Goal: Information Seeking & Learning: Learn about a topic

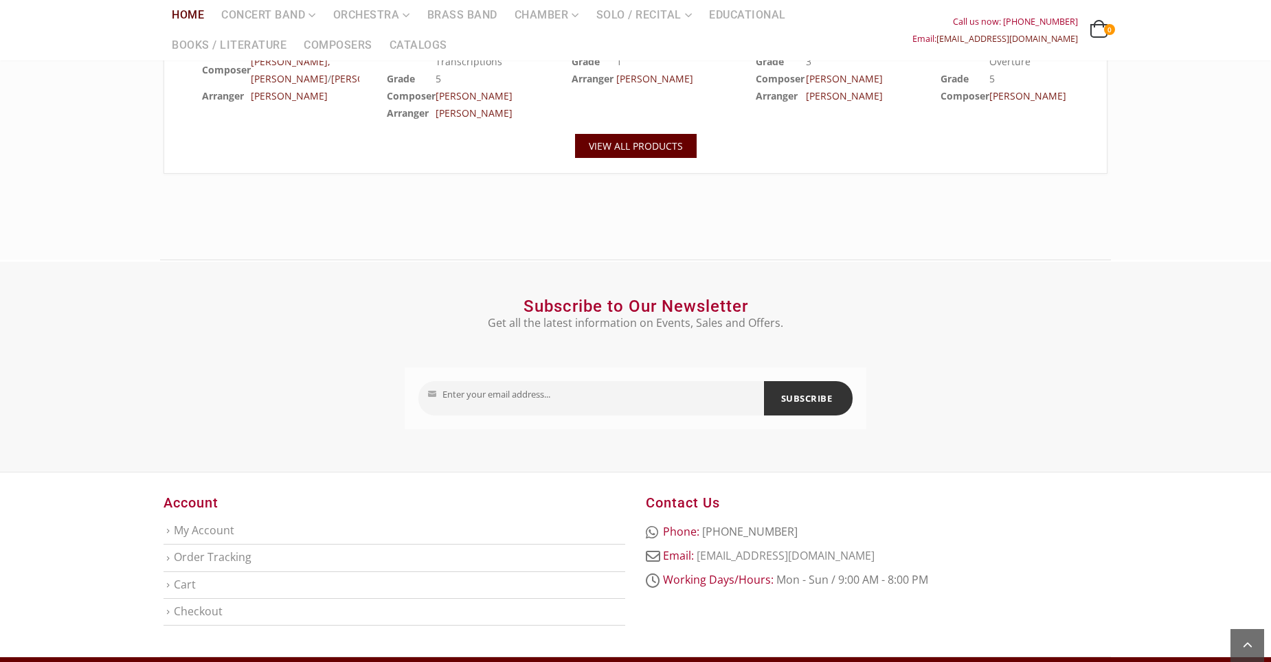
scroll to position [1661, 0]
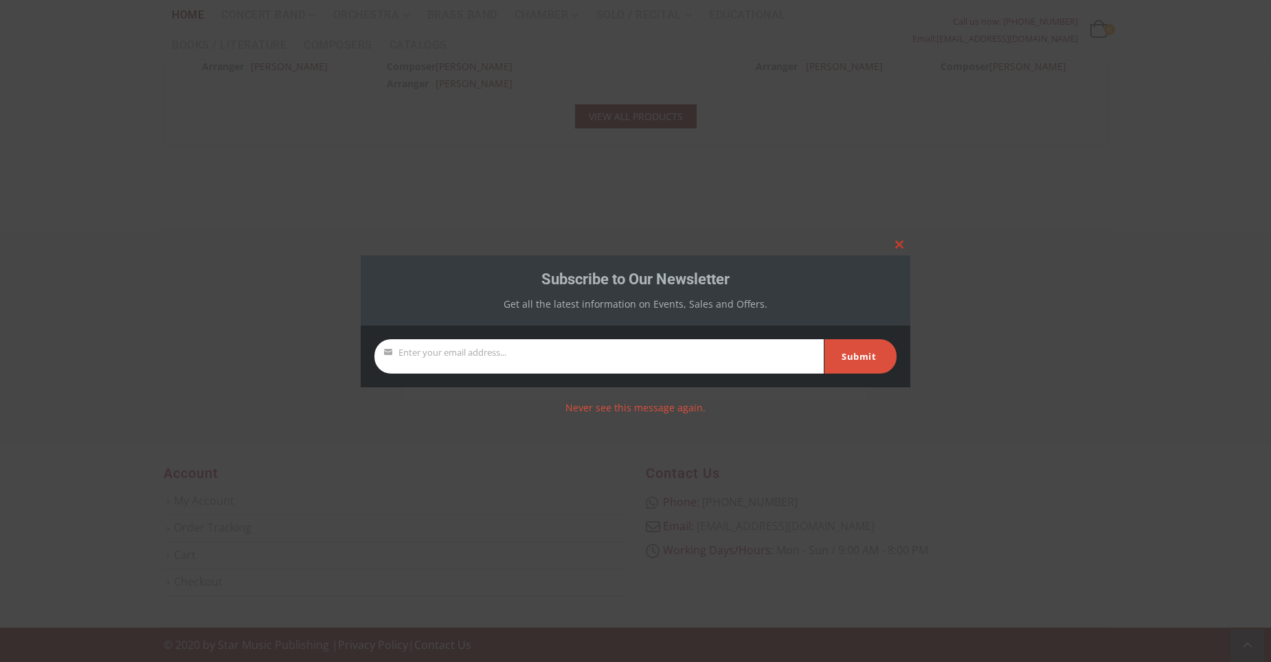
click at [899, 238] on button "Close this module" at bounding box center [899, 245] width 22 height 22
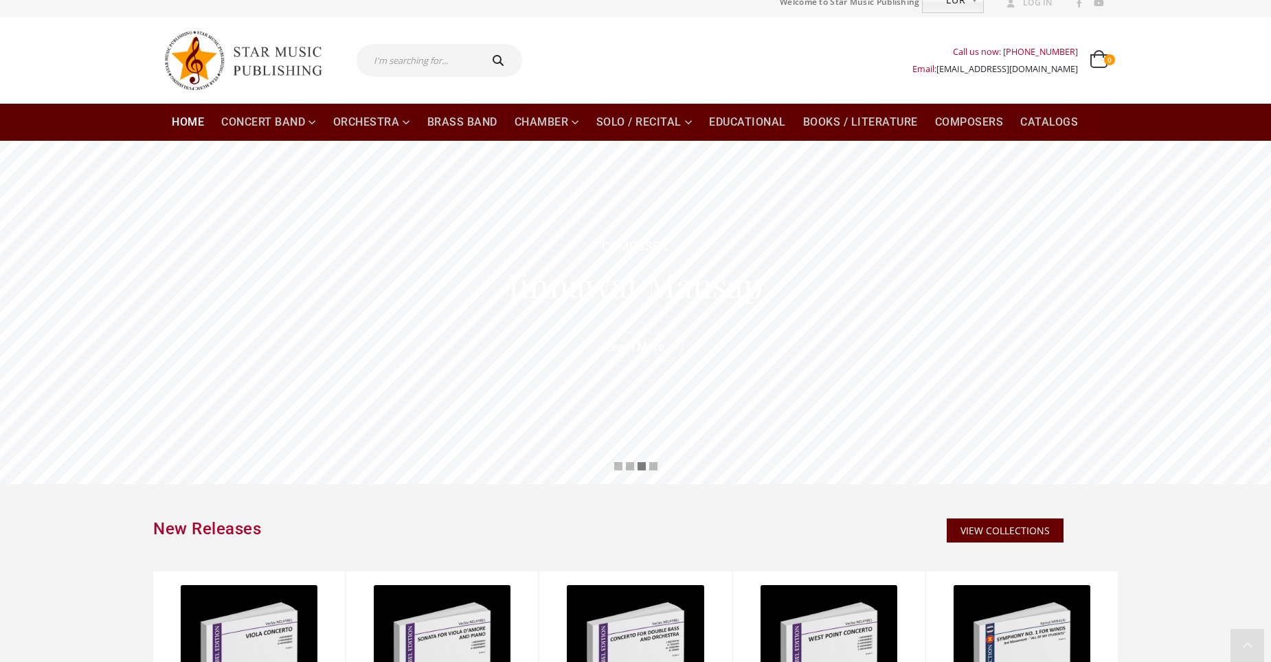
scroll to position [0, 0]
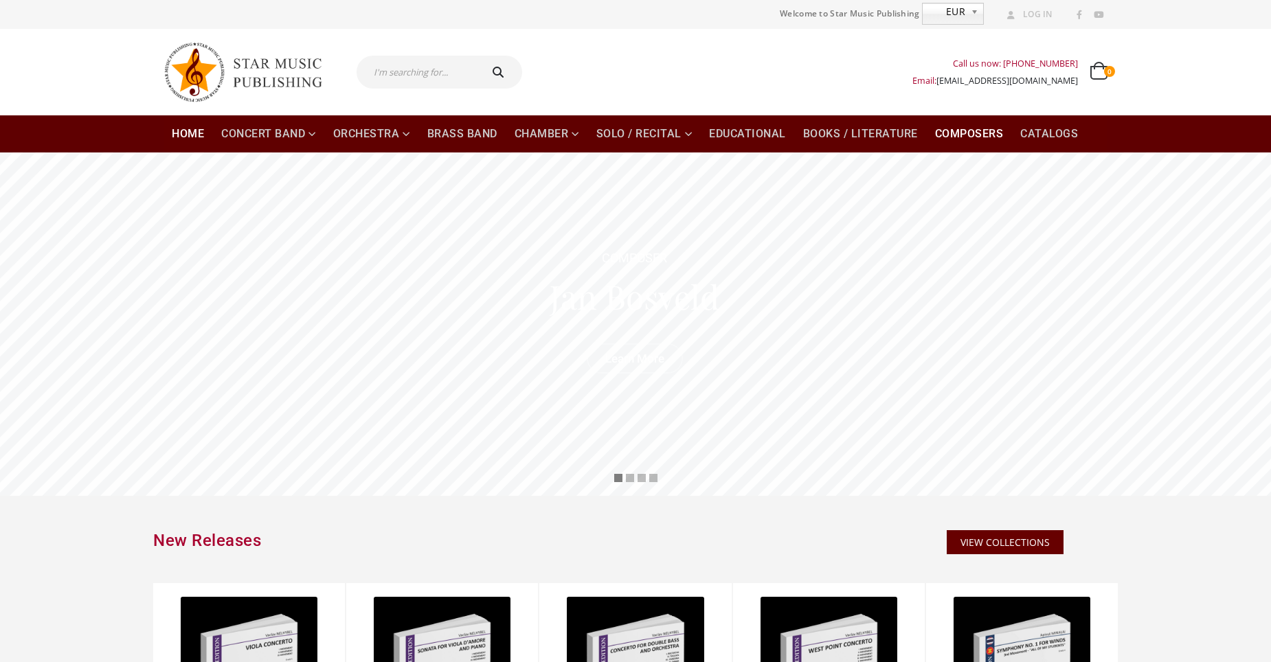
click at [991, 124] on link "Composers" at bounding box center [968, 133] width 85 height 37
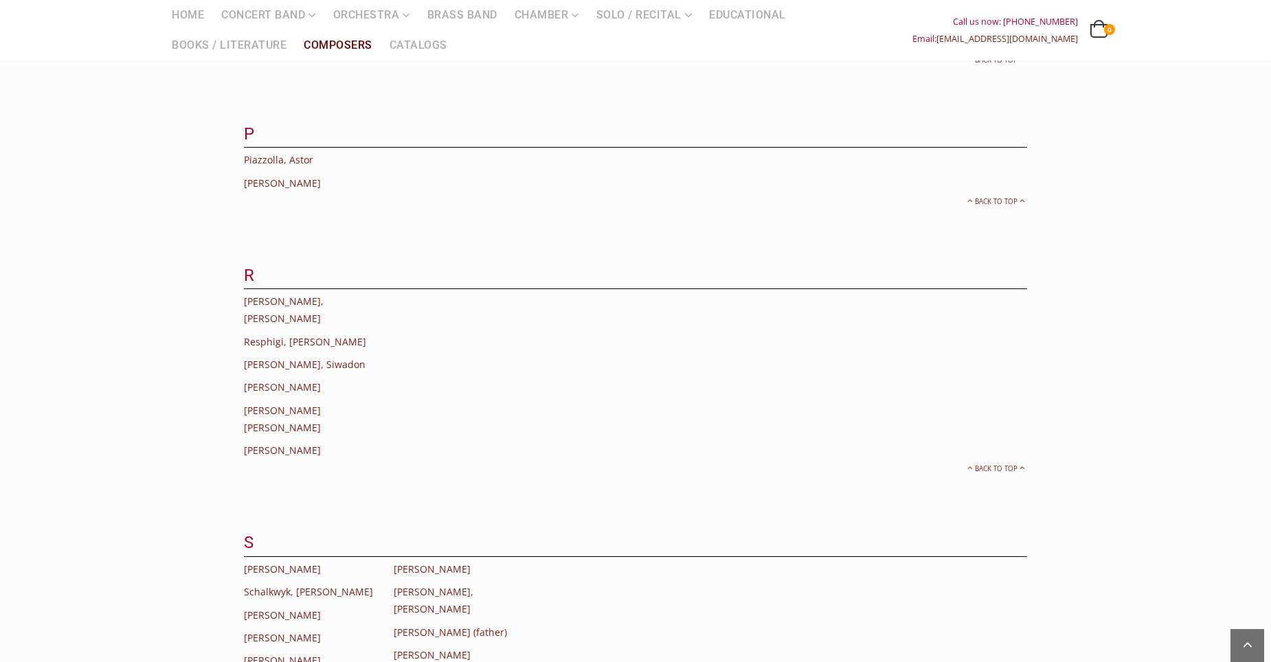
scroll to position [2679, 0]
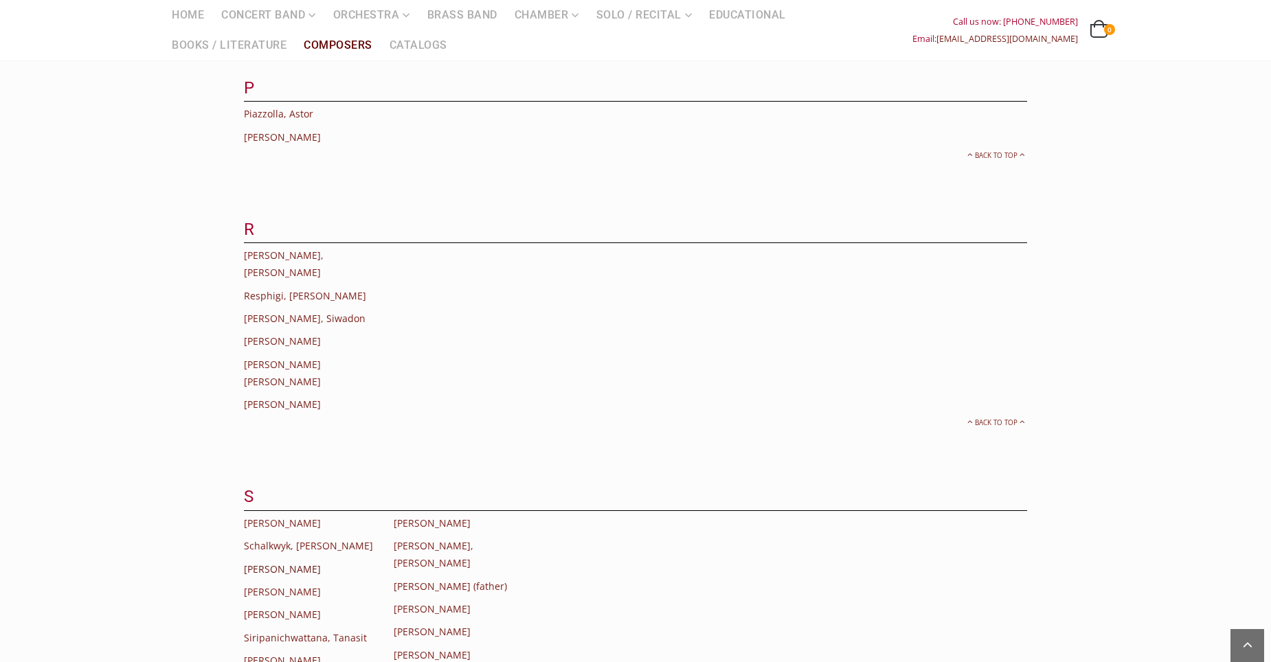
click at [305, 562] on link "[PERSON_NAME]" at bounding box center [282, 568] width 77 height 13
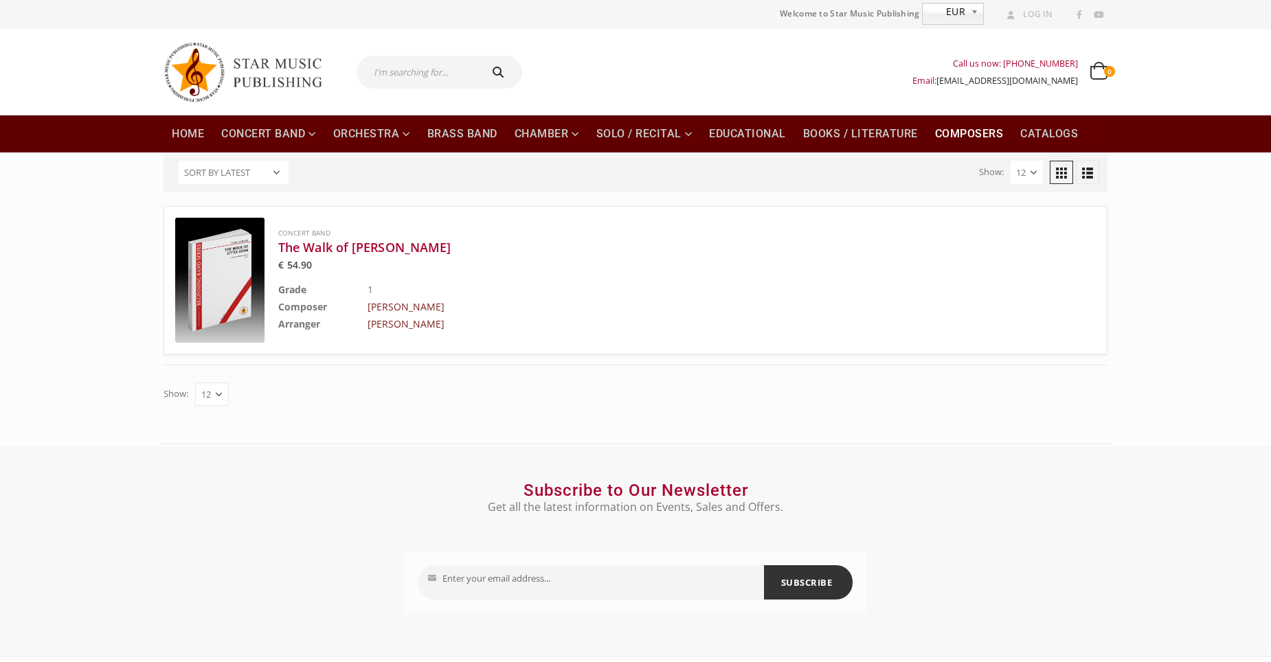
click at [992, 130] on link "Composers" at bounding box center [968, 133] width 85 height 37
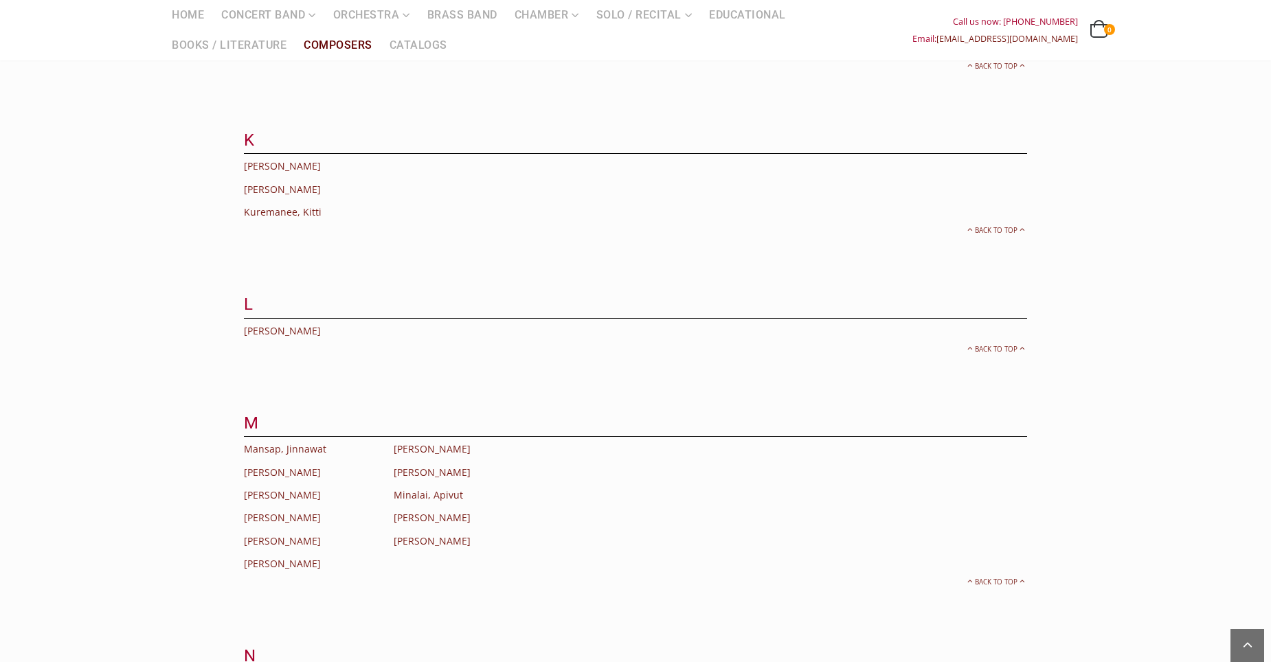
scroll to position [1992, 0]
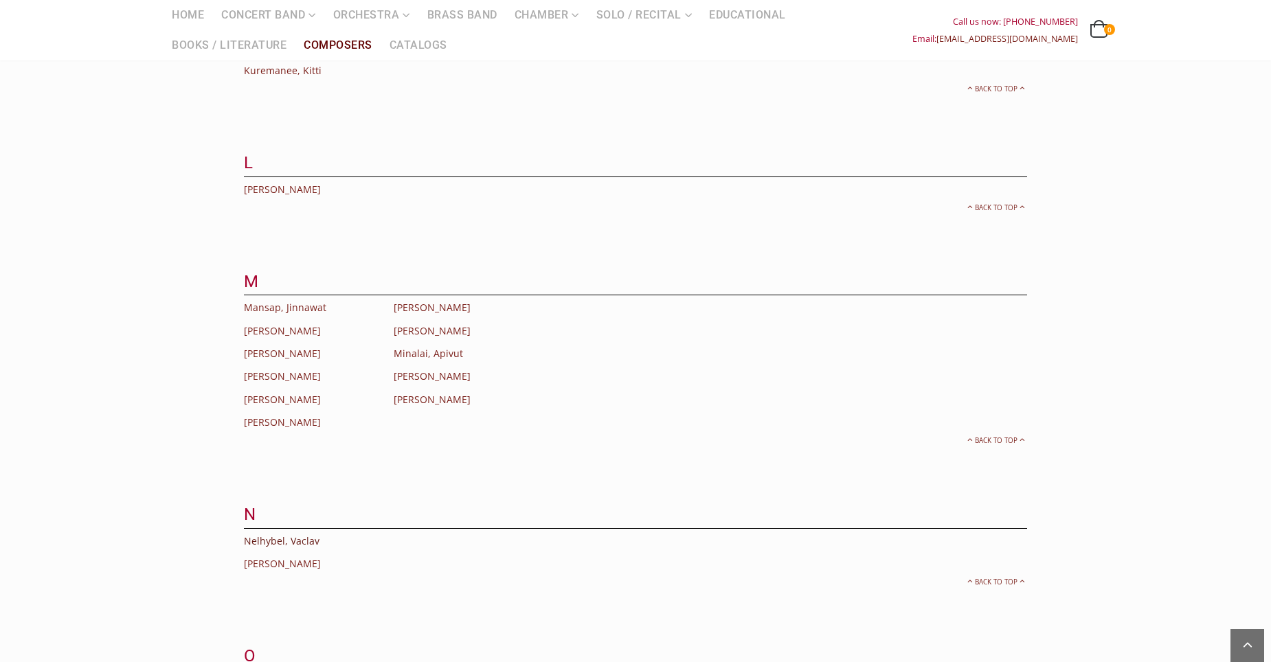
click at [288, 534] on link "Nelhybel, Vaclav" at bounding box center [282, 540] width 76 height 13
